Goal: Register for event/course

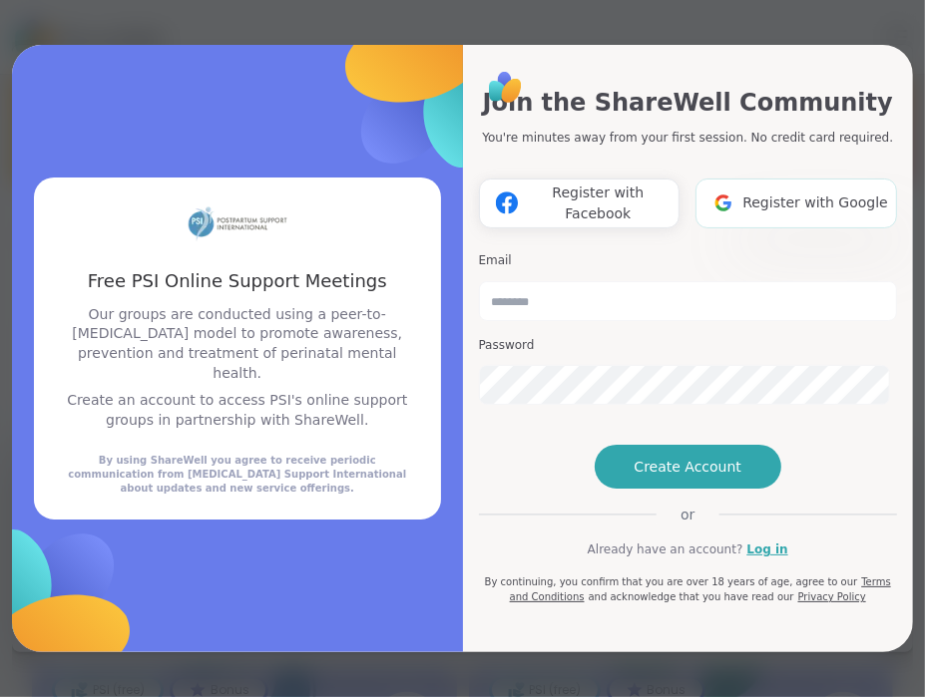
click at [770, 193] on span "Register with Google" at bounding box center [815, 203] width 146 height 21
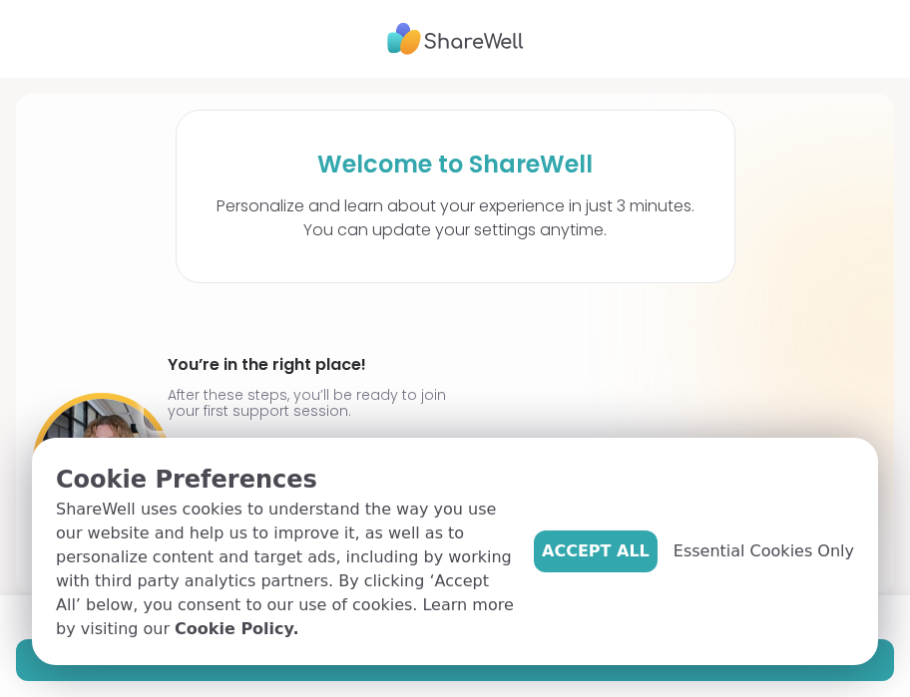
click at [630, 564] on span "Accept All" at bounding box center [596, 552] width 108 height 24
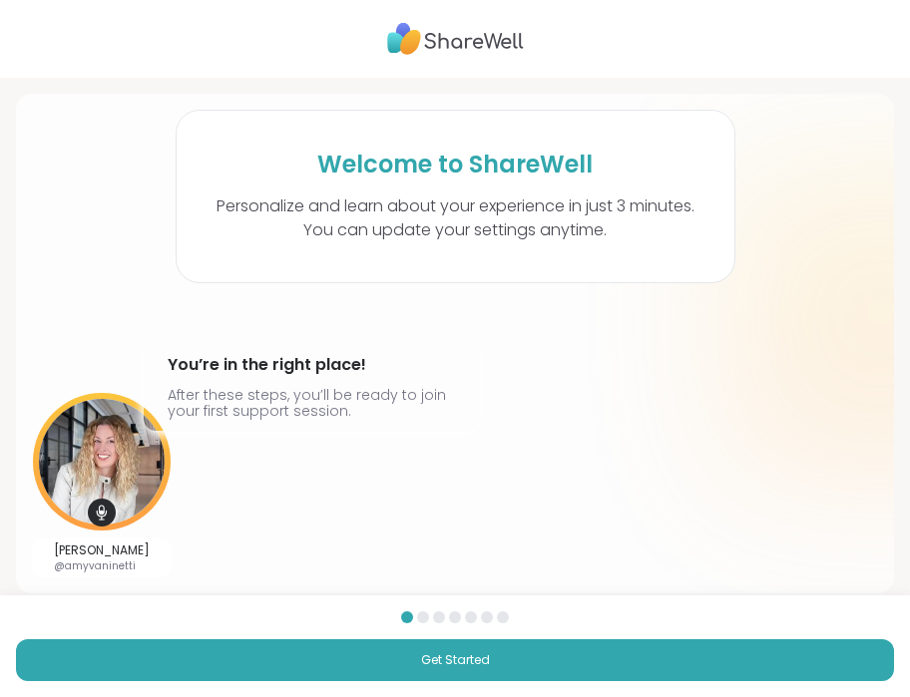
scroll to position [23, 0]
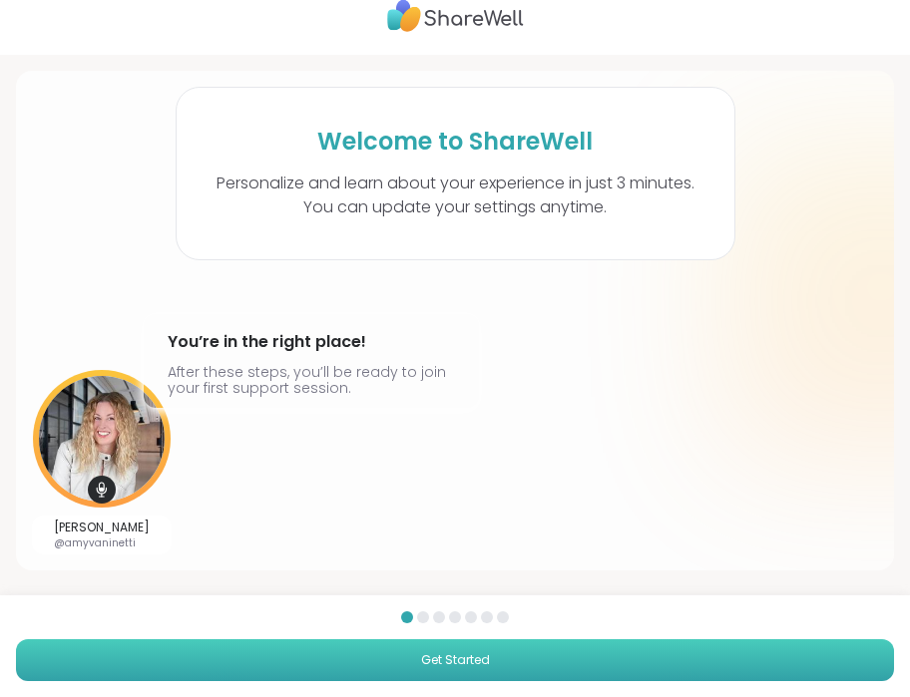
click at [454, 661] on span "Get Started" at bounding box center [455, 660] width 69 height 18
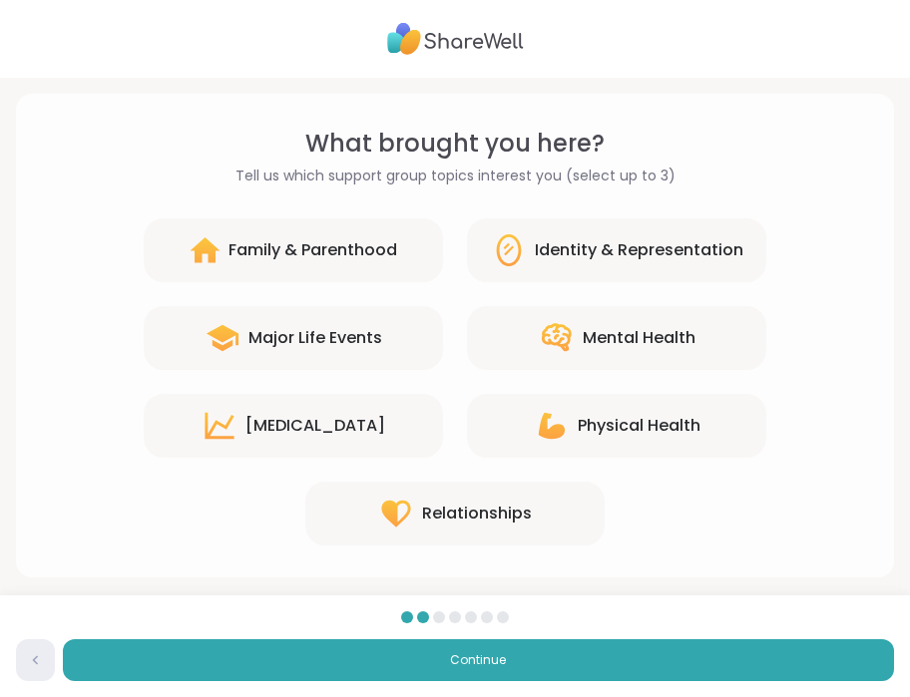
click at [434, 614] on div at bounding box center [439, 617] width 12 height 12
click at [457, 621] on div at bounding box center [455, 617] width 12 height 12
click at [482, 616] on div at bounding box center [455, 617] width 124 height 12
click at [491, 616] on div at bounding box center [487, 617] width 12 height 12
click at [349, 249] on div "Family & Parenthood" at bounding box center [312, 250] width 169 height 24
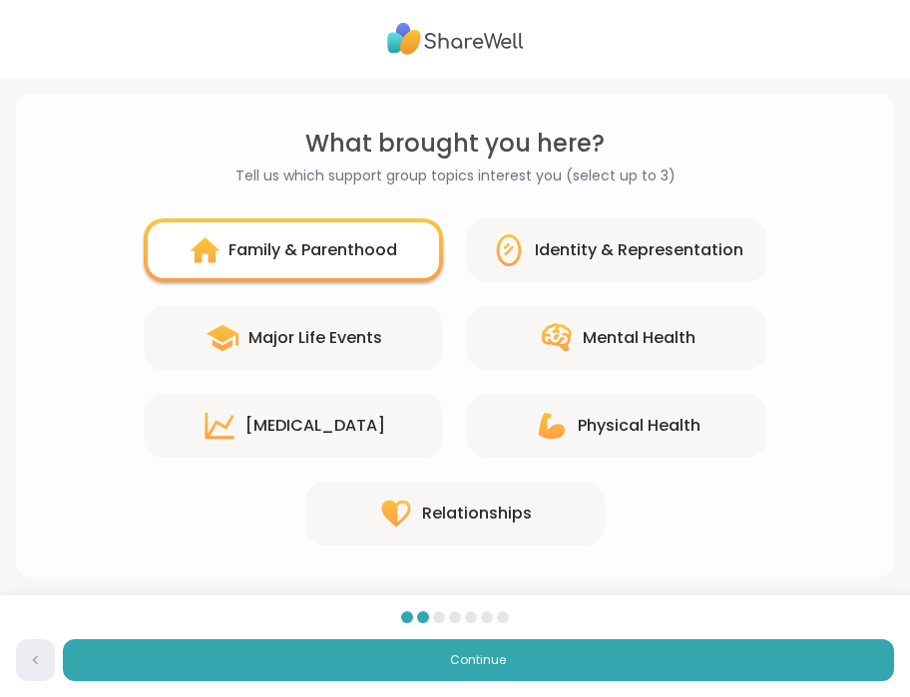
click at [347, 350] on div "Major Life Events" at bounding box center [293, 338] width 299 height 64
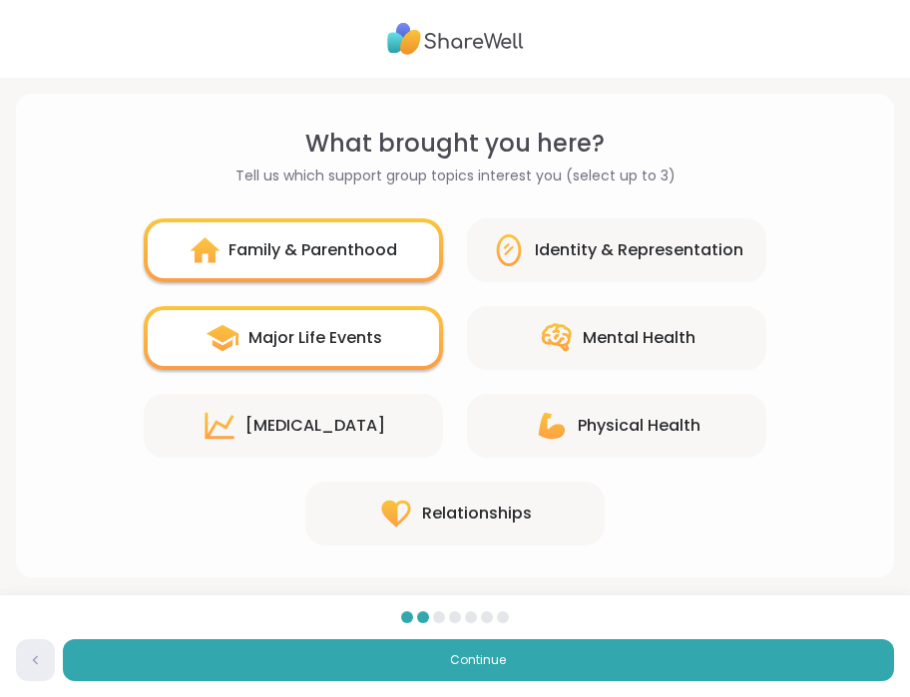
scroll to position [7, 0]
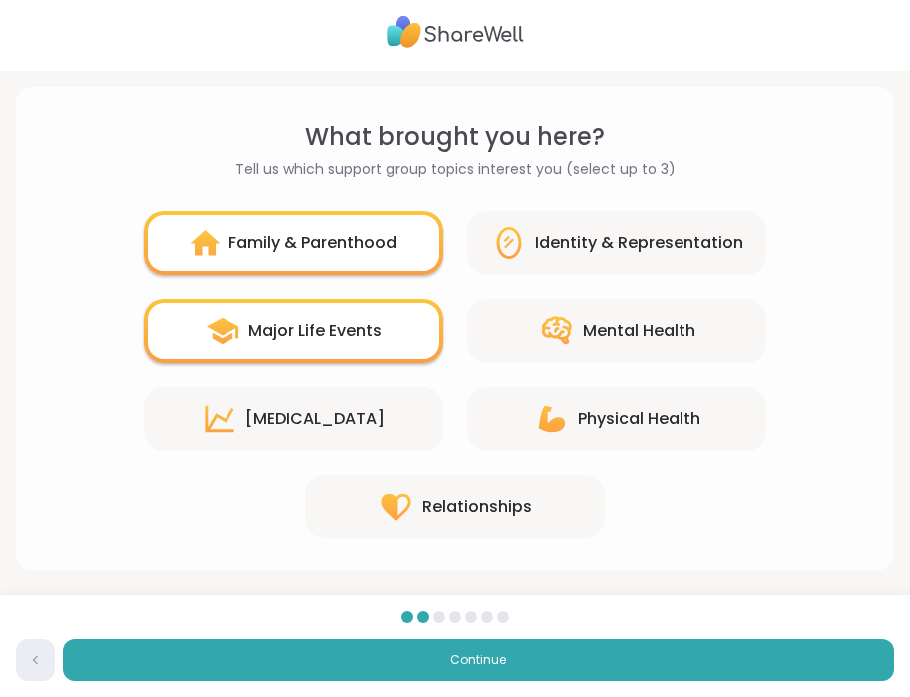
drag, startPoint x: 475, startPoint y: 656, endPoint x: 594, endPoint y: 484, distance: 210.0
click at [757, 593] on div "What brought you here? Tell us which support group topics interest you (select …" at bounding box center [455, 345] width 910 height 705
click at [304, 338] on div "Major Life Events" at bounding box center [315, 331] width 134 height 24
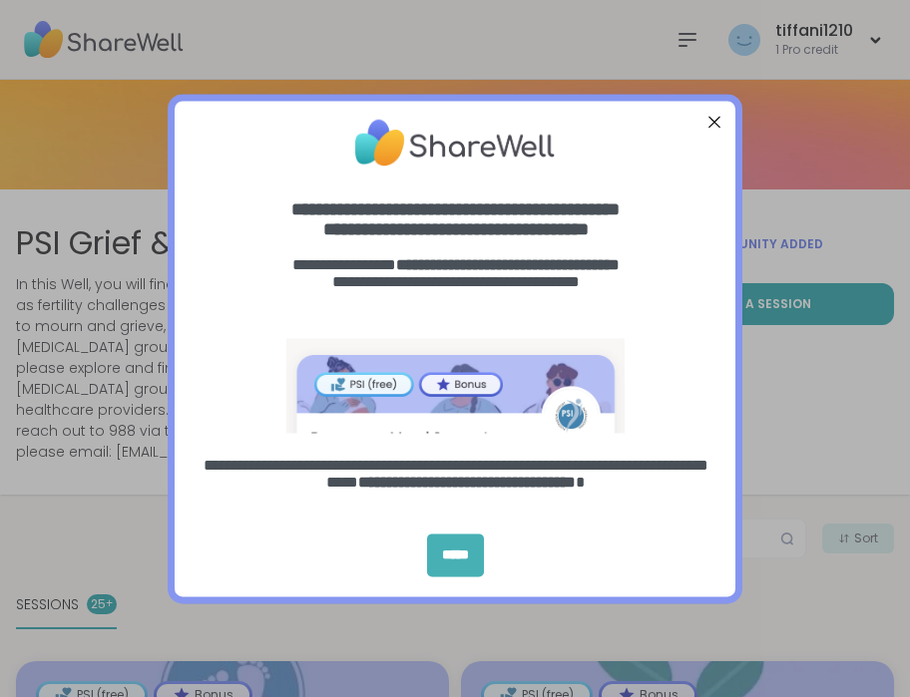
click at [459, 558] on div "*****" at bounding box center [455, 555] width 57 height 43
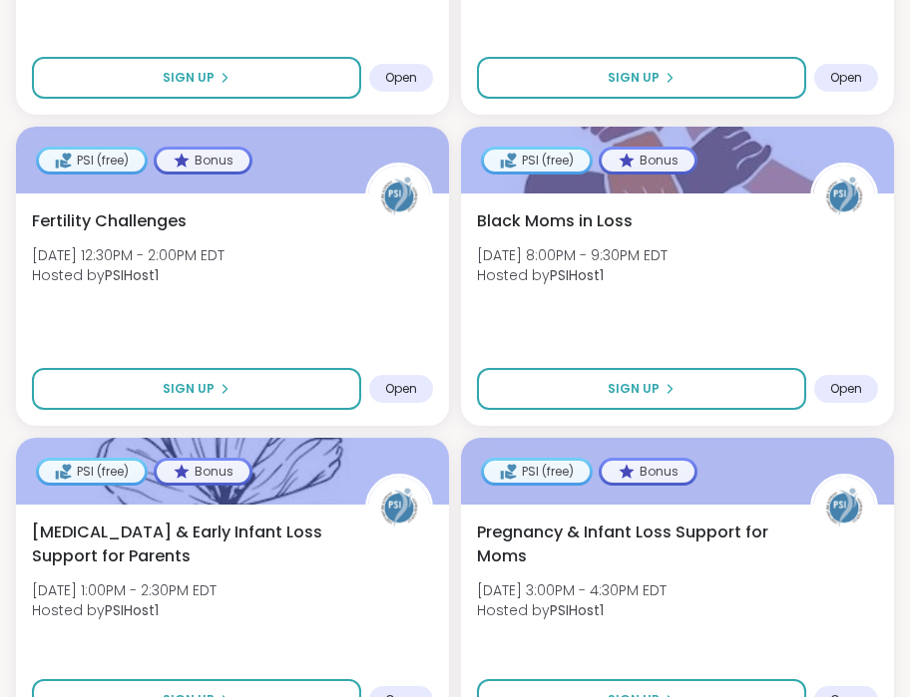
scroll to position [1209, 0]
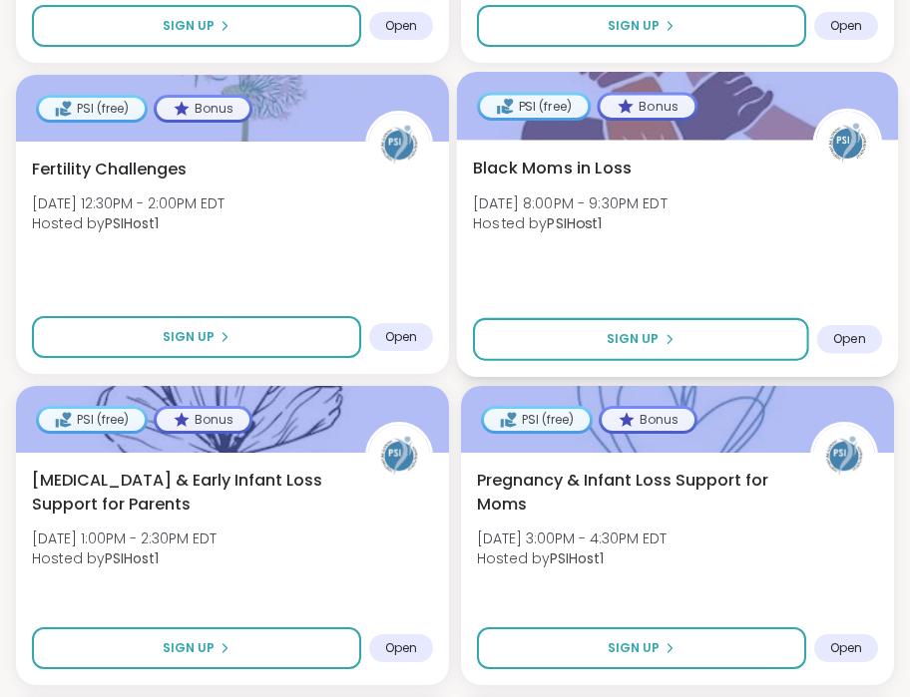
click at [841, 331] on span "Open" at bounding box center [849, 339] width 33 height 16
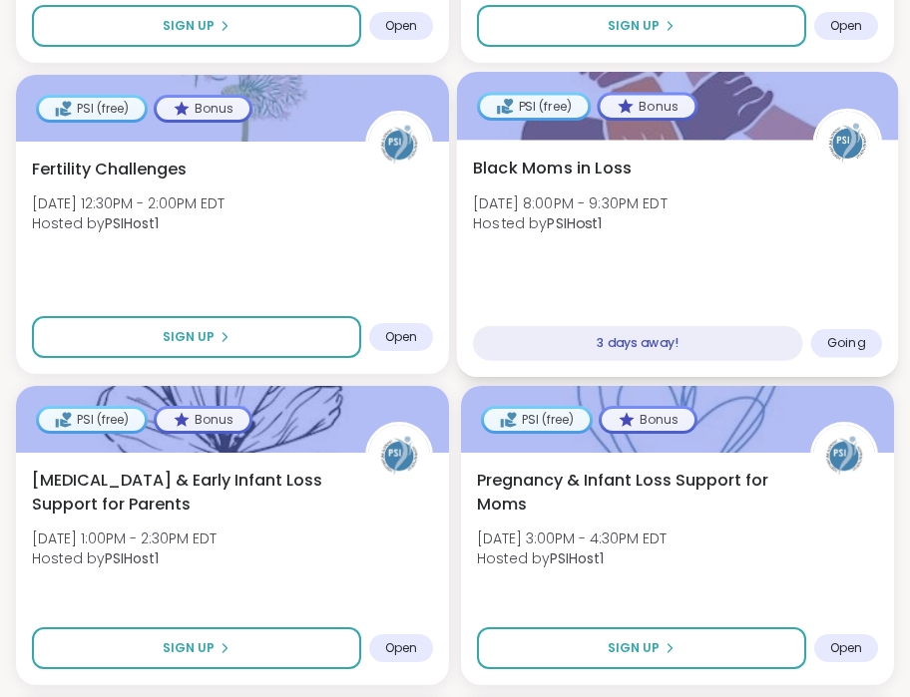
click at [654, 326] on div "3 days away!" at bounding box center [637, 343] width 329 height 35
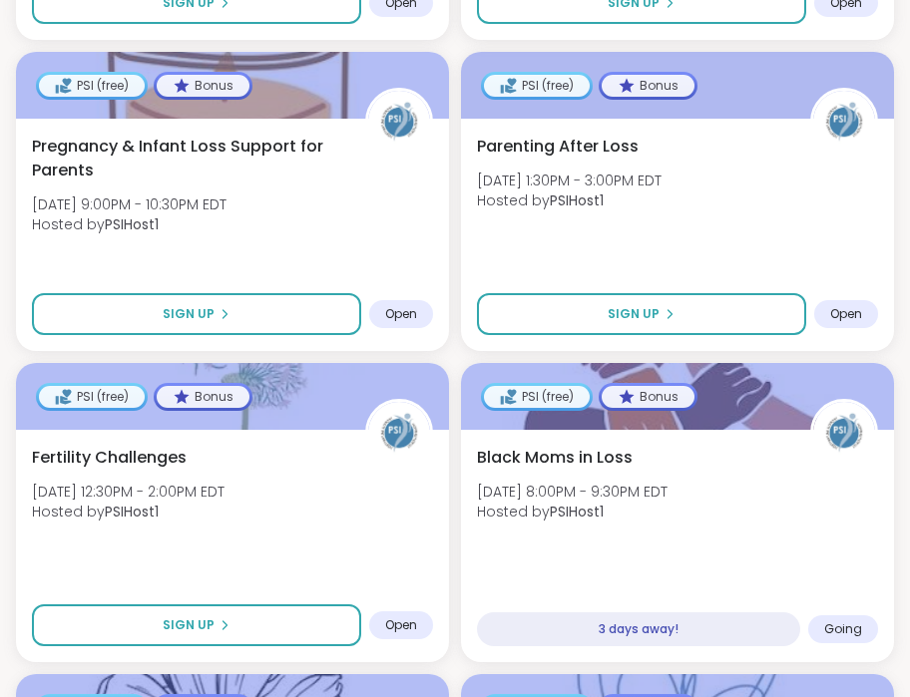
scroll to position [915, 0]
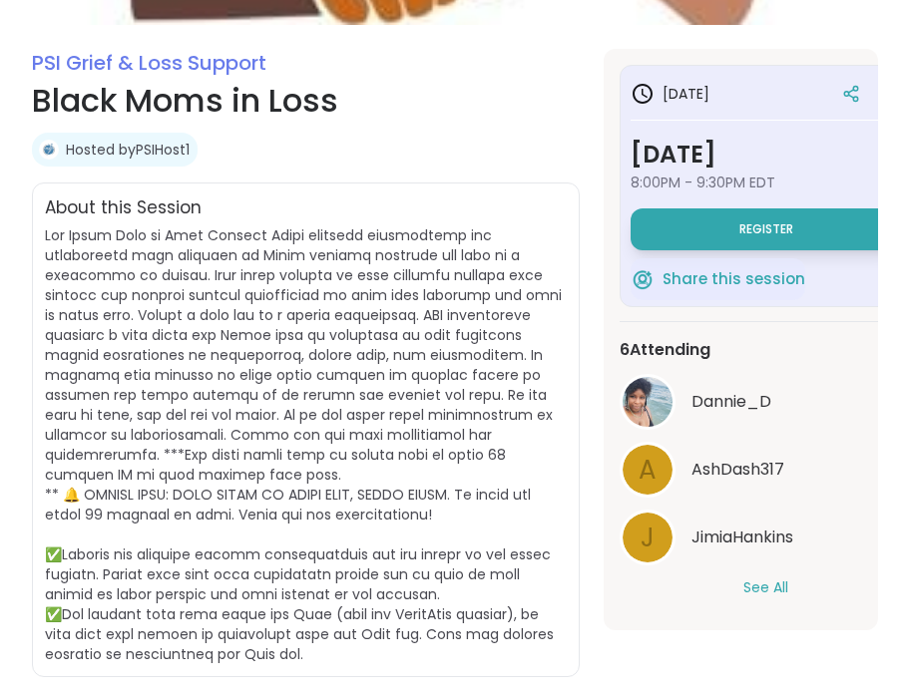
scroll to position [309, 0]
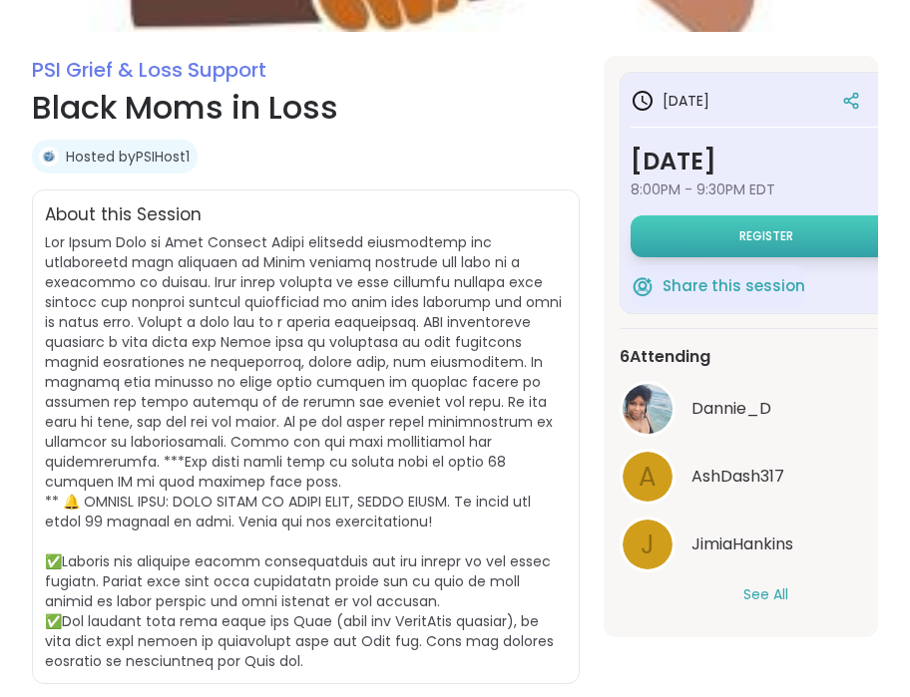
click at [782, 235] on span "Register" at bounding box center [766, 236] width 54 height 16
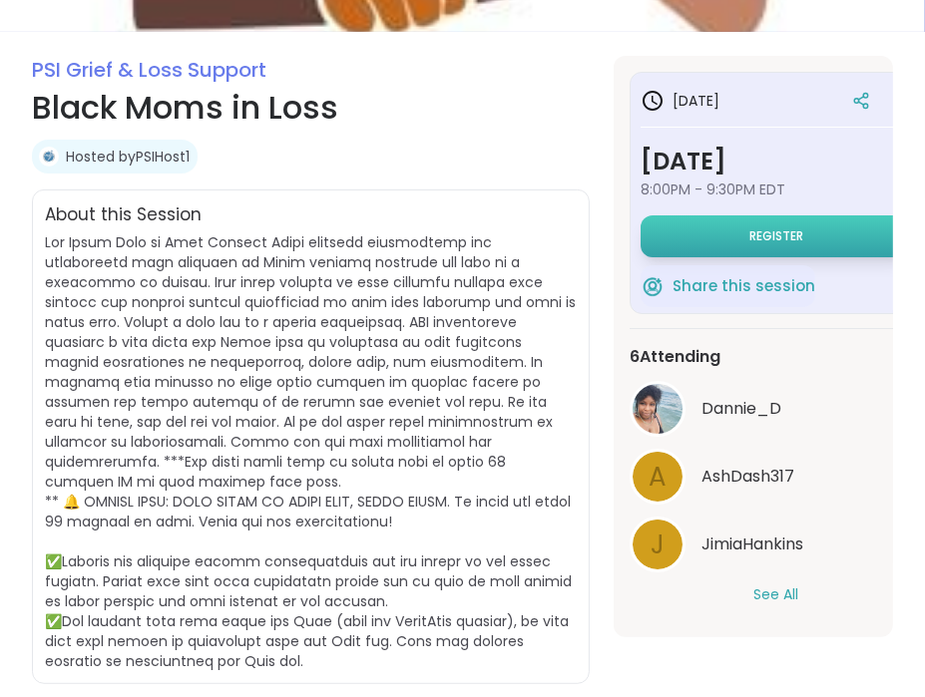
select select "**"
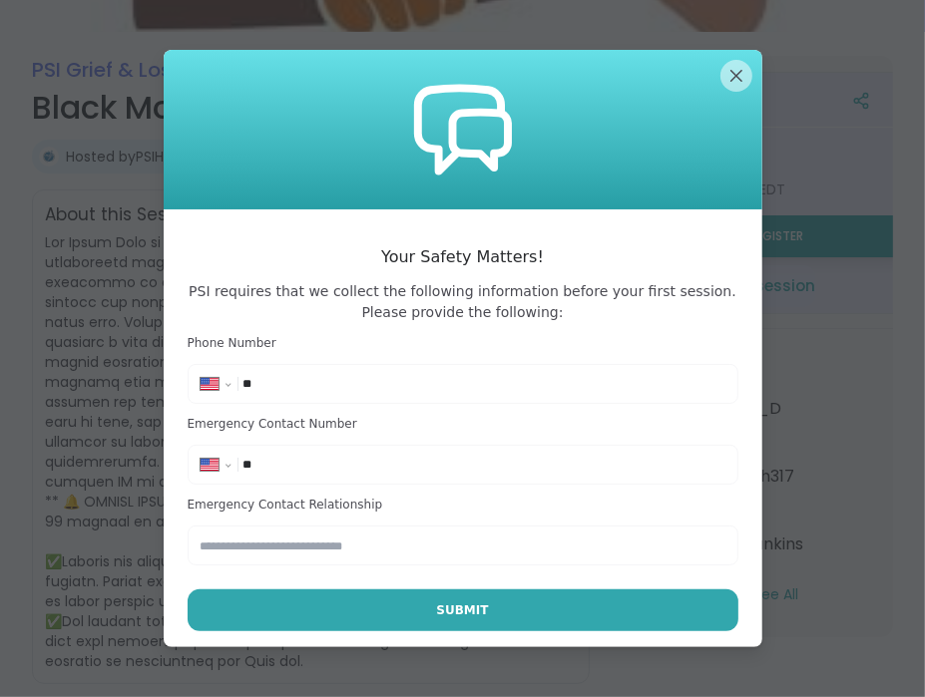
click at [314, 387] on input "**" at bounding box center [483, 384] width 482 height 20
click at [326, 380] on input "******" at bounding box center [483, 384] width 482 height 20
type input "**********"
click at [261, 461] on input "**" at bounding box center [483, 465] width 482 height 20
type input "**********"
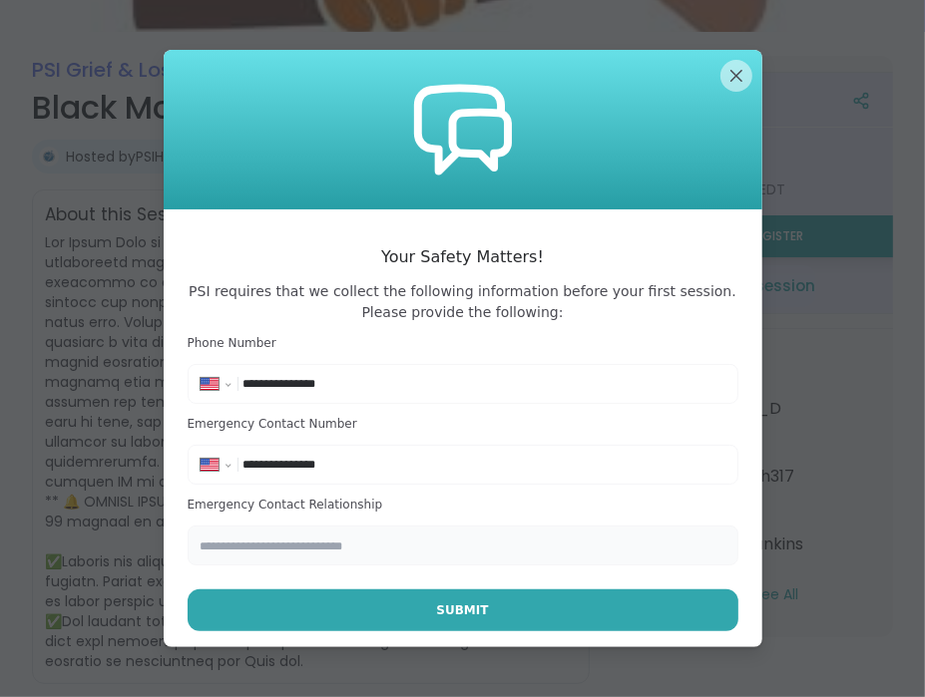
click at [240, 550] on input "text" at bounding box center [463, 546] width 551 height 40
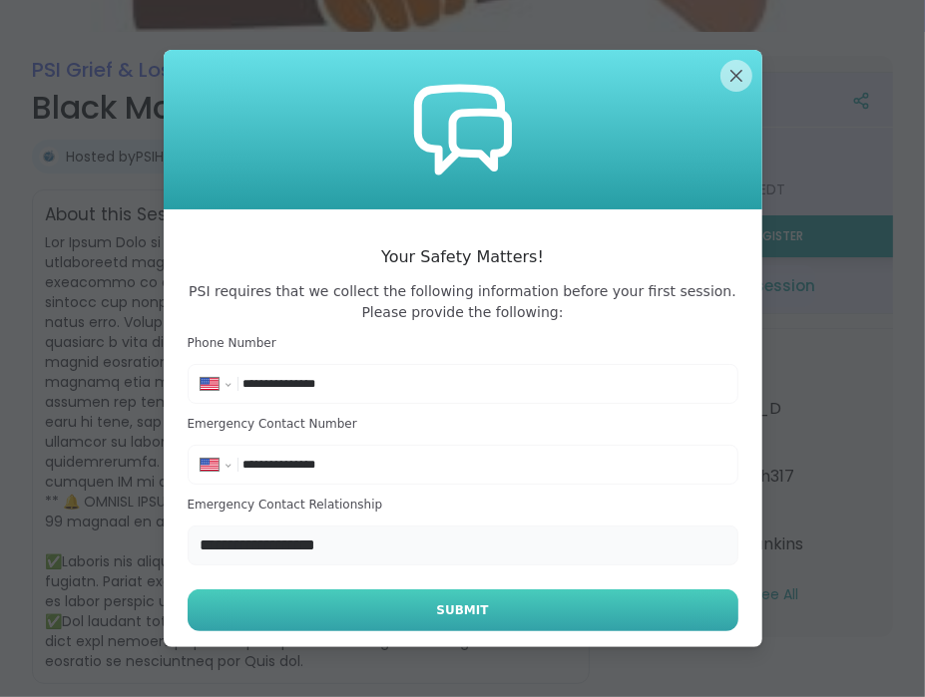
type input "**********"
click at [457, 613] on span "Submit" at bounding box center [462, 610] width 52 height 18
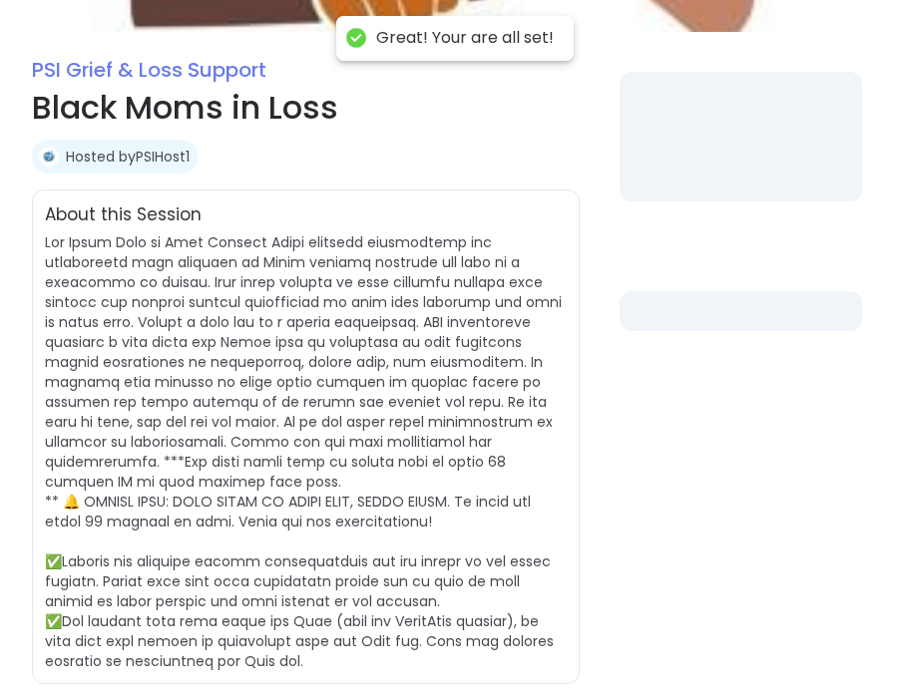
select select "**"
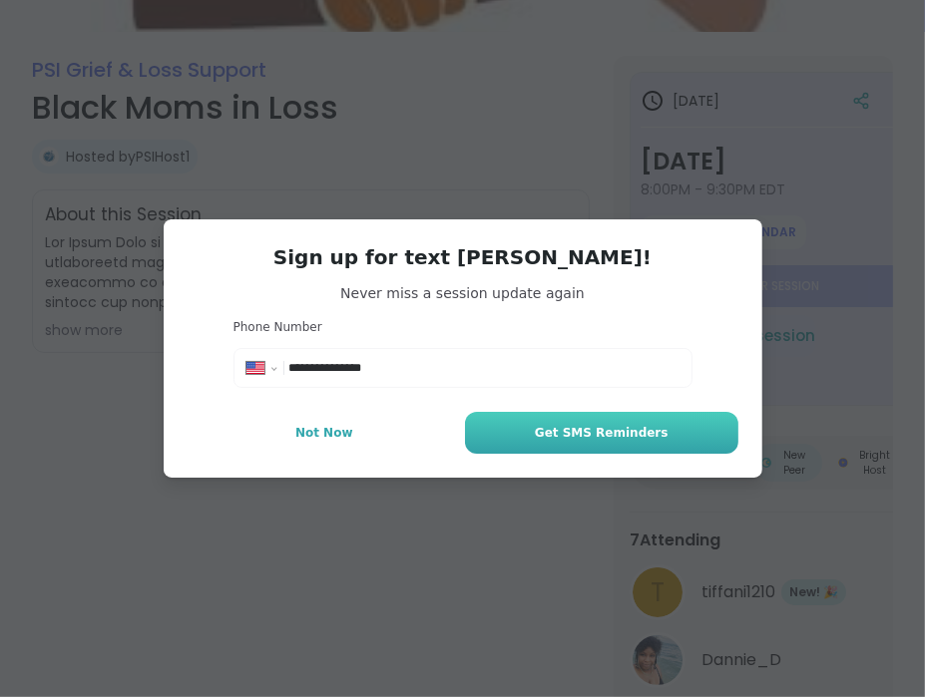
click at [551, 431] on span "Get SMS Reminders" at bounding box center [602, 433] width 134 height 18
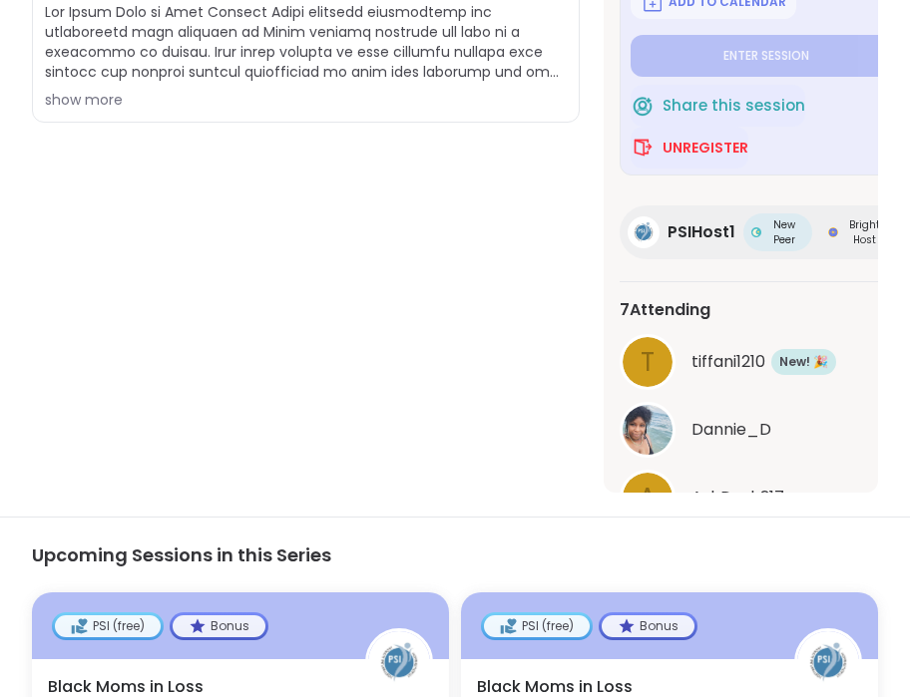
scroll to position [578, 0]
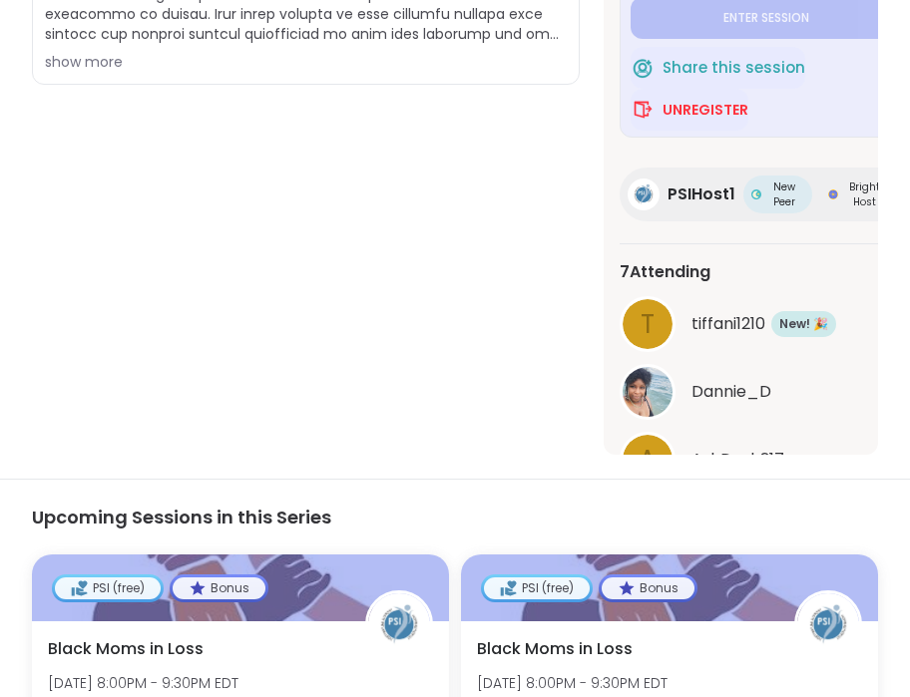
drag, startPoint x: 706, startPoint y: 322, endPoint x: 645, endPoint y: 288, distance: 69.7
click at [645, 288] on div "7 Attending t tiffani1210 New Member! 🎉 New! 🎉 Dannie_D A AshDash317 See All" at bounding box center [765, 389] width 292 height 293
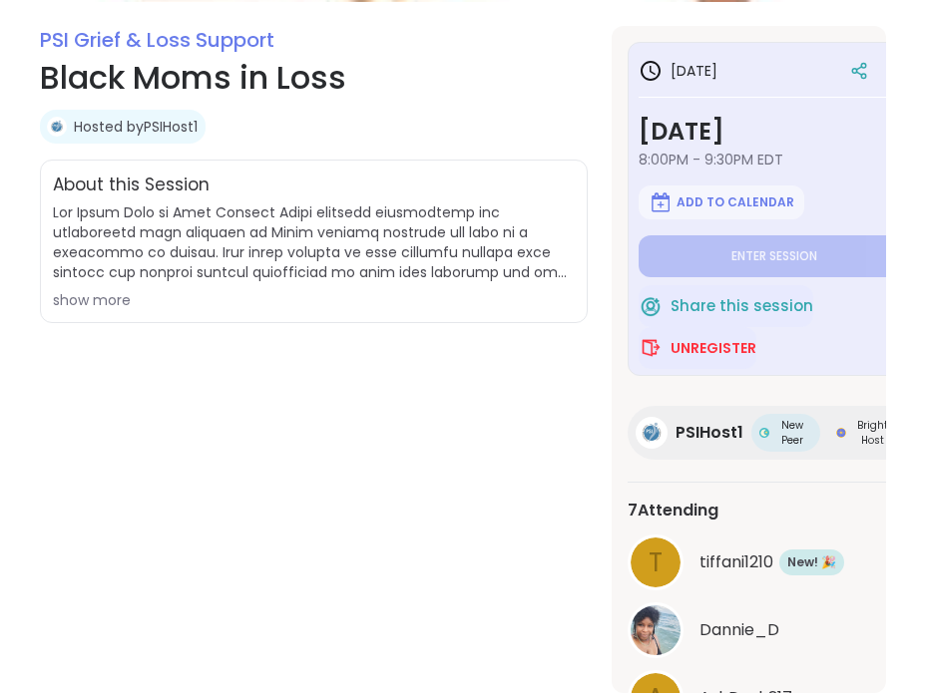
scroll to position [341, 0]
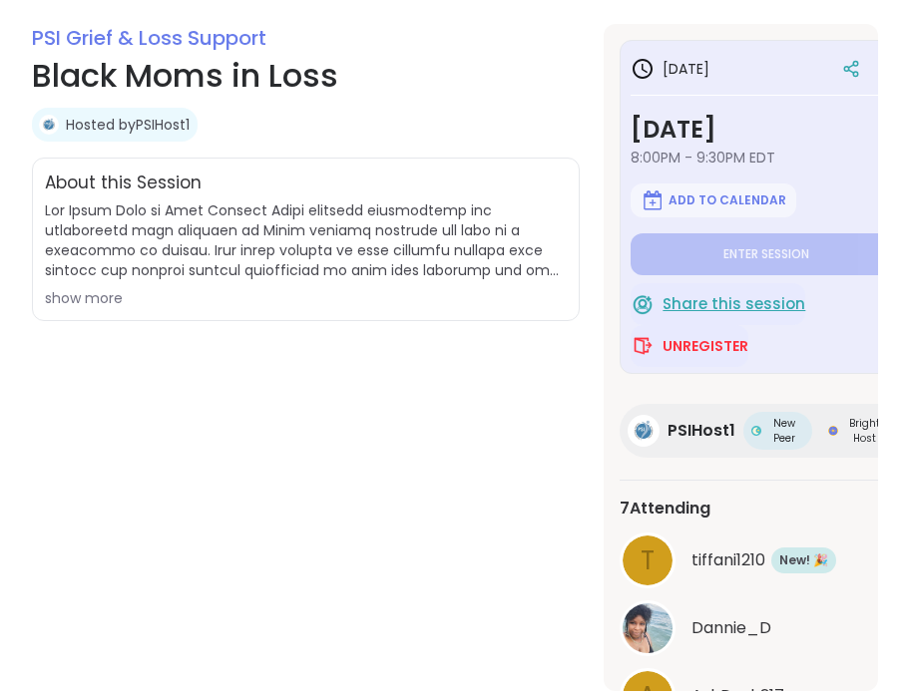
click at [750, 305] on span "Share this session" at bounding box center [733, 304] width 143 height 23
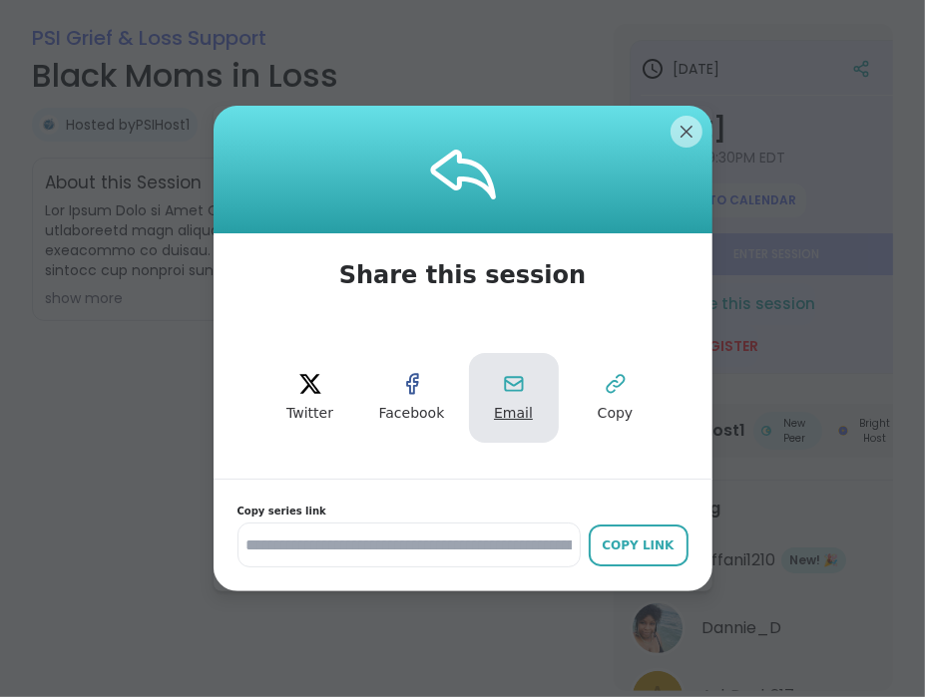
click at [502, 384] on icon at bounding box center [514, 384] width 24 height 24
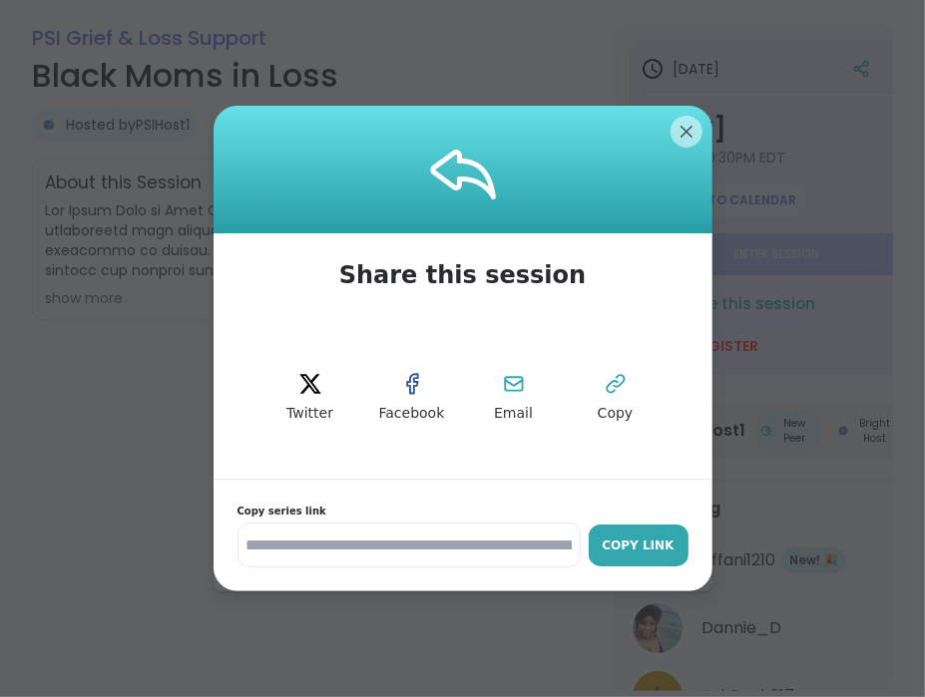
click at [658, 546] on div "Copy Link" at bounding box center [638, 546] width 80 height 18
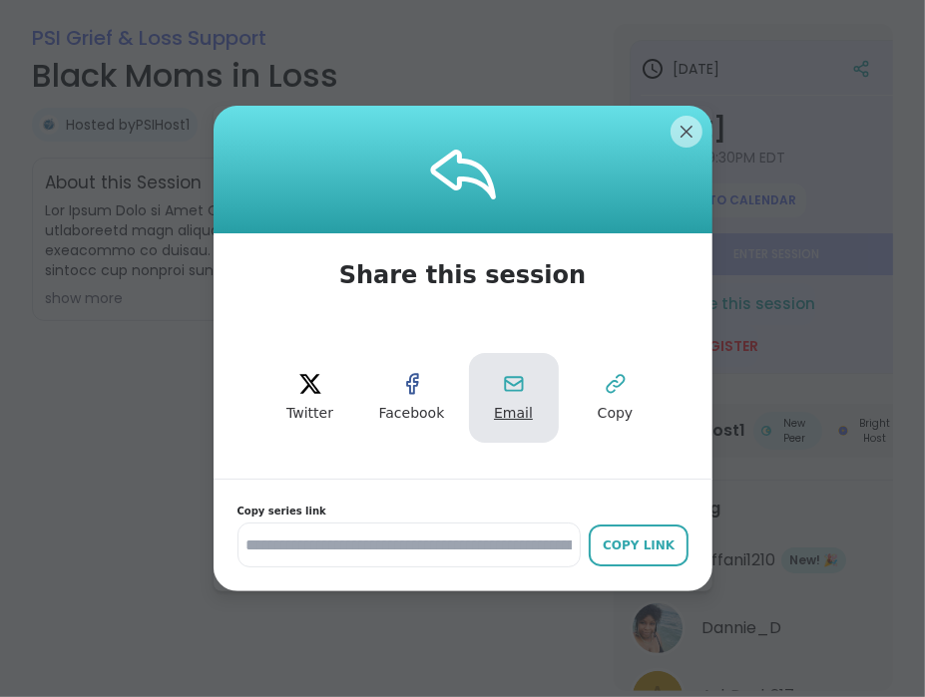
scroll to position [0, 0]
click at [515, 385] on icon at bounding box center [513, 383] width 17 height 13
click at [513, 398] on button "Email" at bounding box center [514, 398] width 90 height 90
click at [506, 390] on icon at bounding box center [514, 384] width 24 height 24
click at [502, 394] on icon at bounding box center [514, 384] width 24 height 24
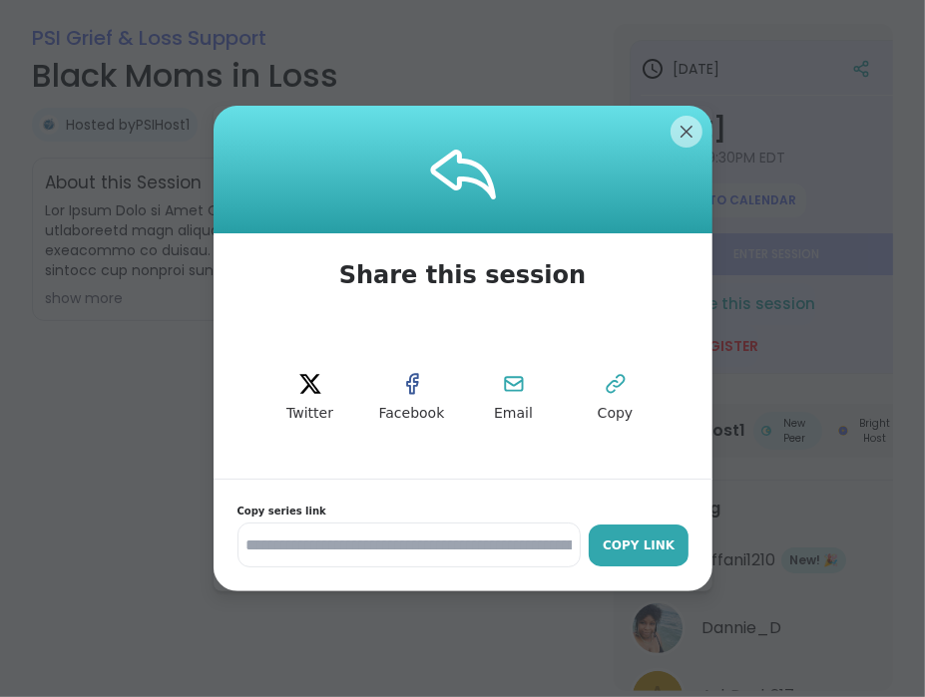
click at [616, 550] on div "Copy Link" at bounding box center [638, 546] width 80 height 18
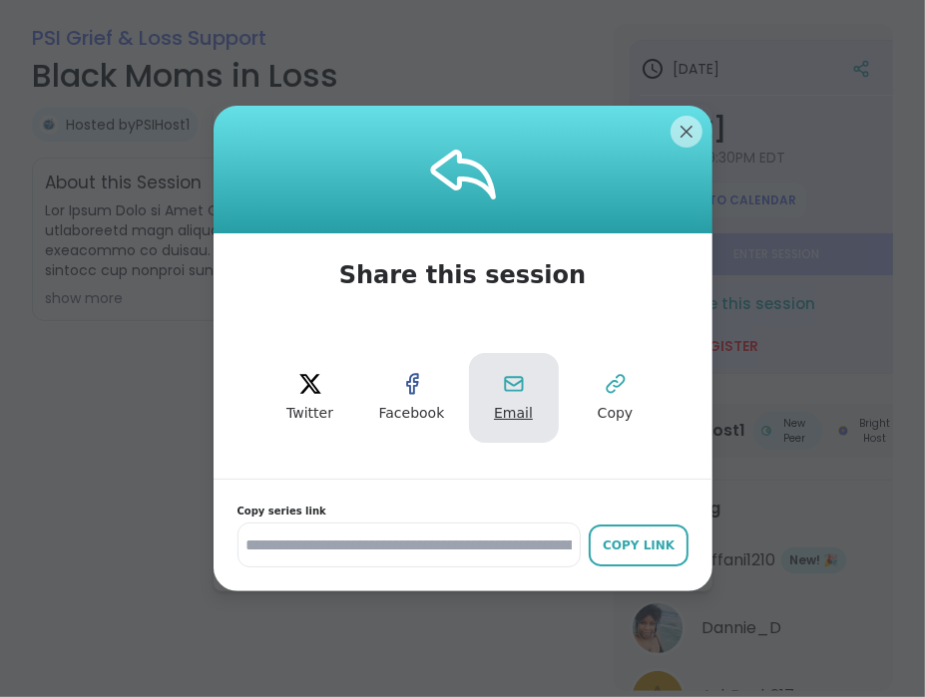
click at [518, 396] on button "Email" at bounding box center [514, 398] width 90 height 90
drag, startPoint x: 527, startPoint y: 125, endPoint x: 535, endPoint y: 165, distance: 40.7
click at [535, 165] on div at bounding box center [462, 170] width 499 height 128
click at [515, 394] on icon at bounding box center [514, 384] width 24 height 24
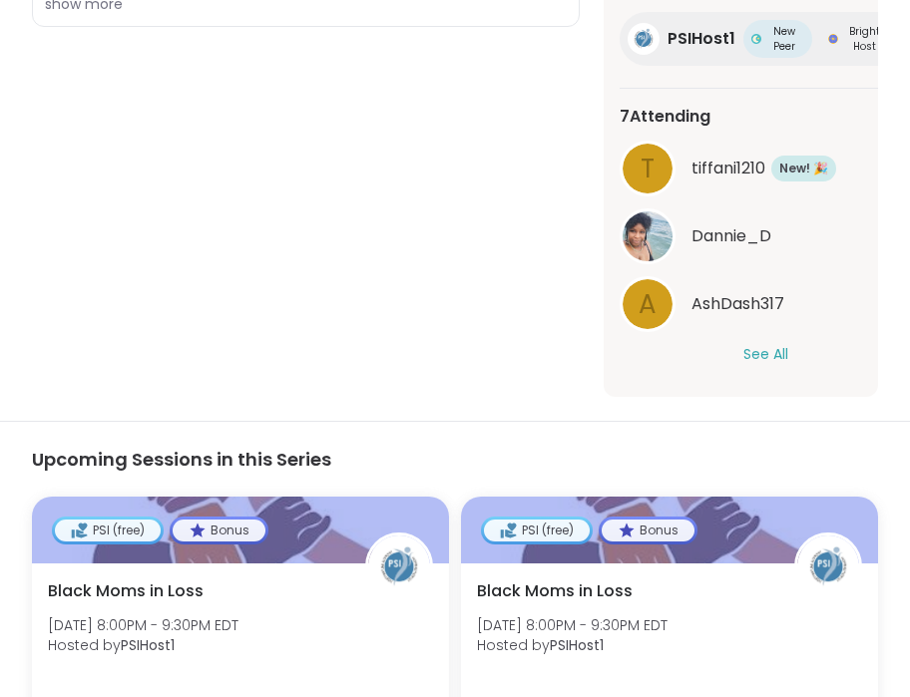
click at [762, 344] on button "See All" at bounding box center [765, 354] width 45 height 21
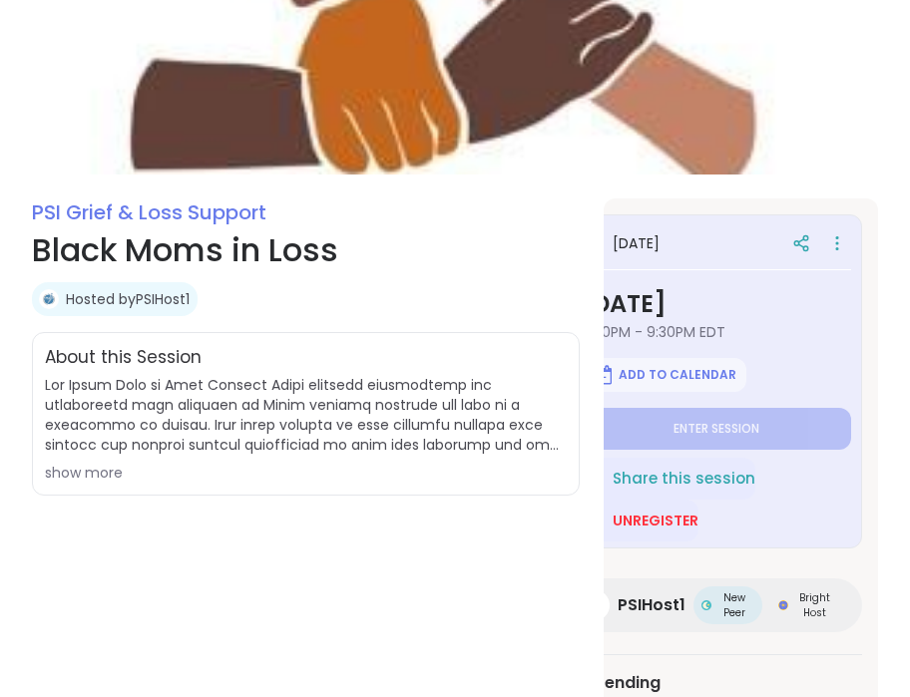
scroll to position [149, 0]
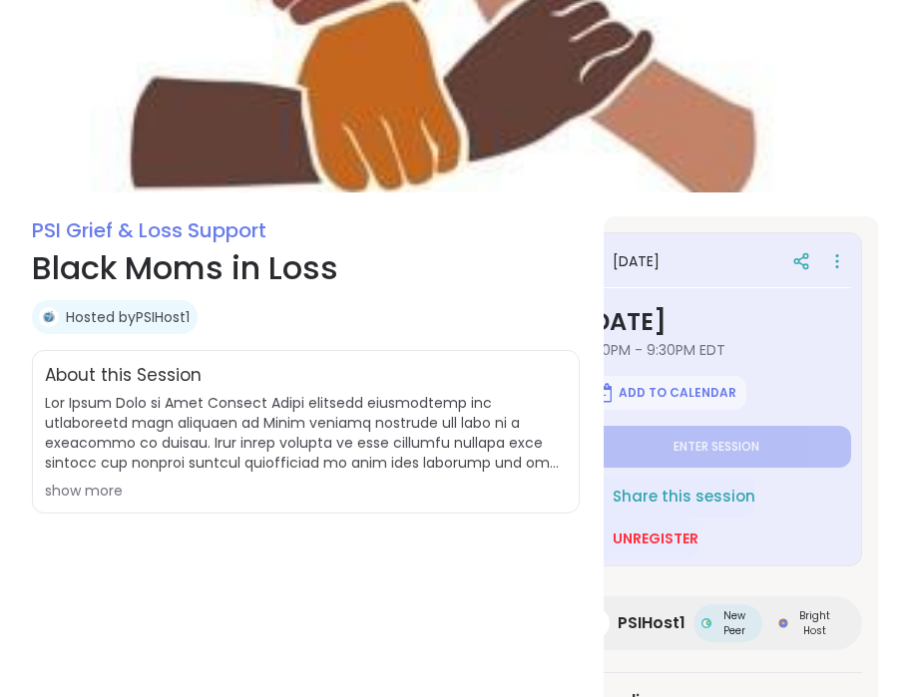
click at [710, 256] on div "in 3 days" at bounding box center [716, 261] width 270 height 36
